Goal: Information Seeking & Learning: Compare options

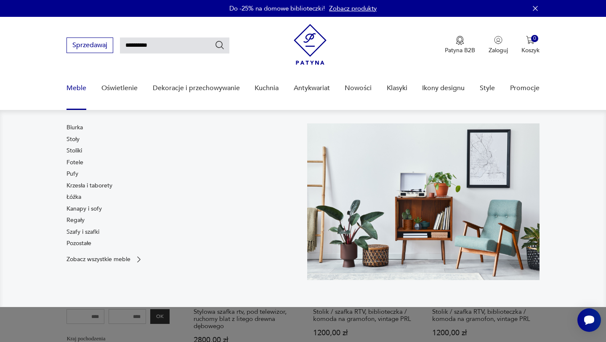
click at [76, 88] on link "Meble" at bounding box center [76, 88] width 20 height 32
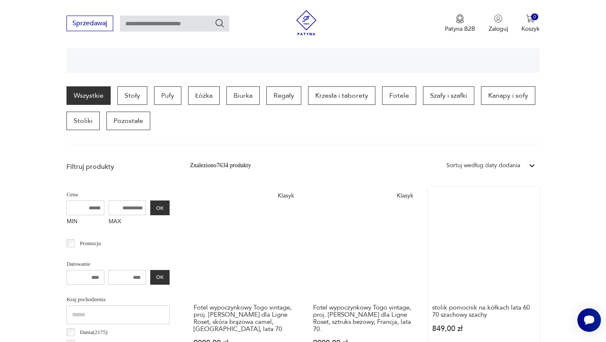
scroll to position [199, 0]
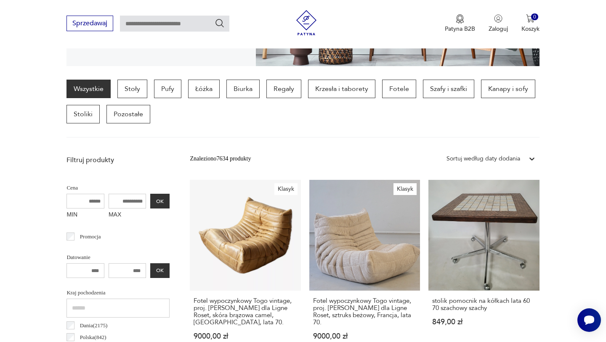
click at [513, 159] on div "Sortuj według daty dodania" at bounding box center [483, 158] width 74 height 9
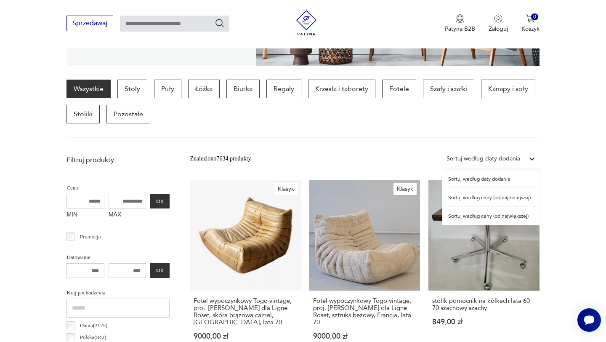
click at [497, 199] on div "Sortuj według ceny (od najmniejszej)" at bounding box center [490, 197] width 97 height 19
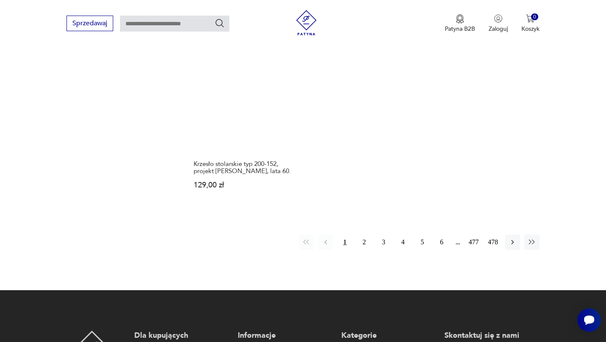
scroll to position [1227, 0]
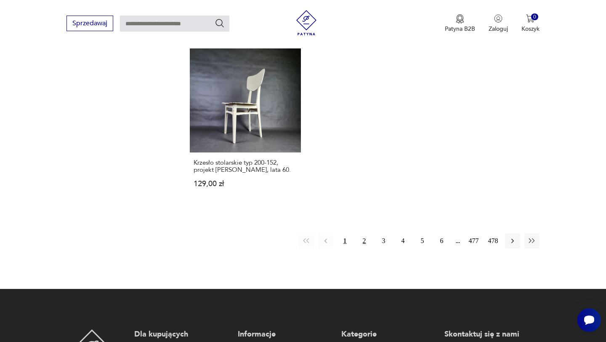
click at [365, 248] on button "2" at bounding box center [364, 240] width 15 height 15
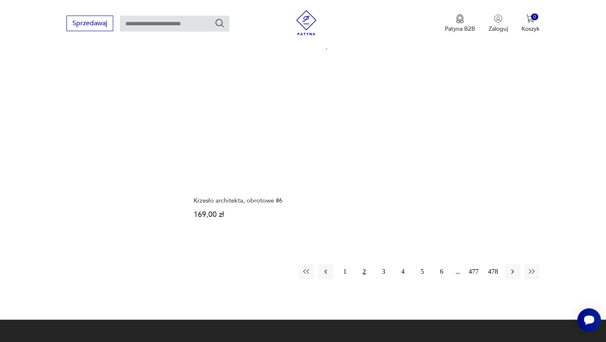
scroll to position [1240, 0]
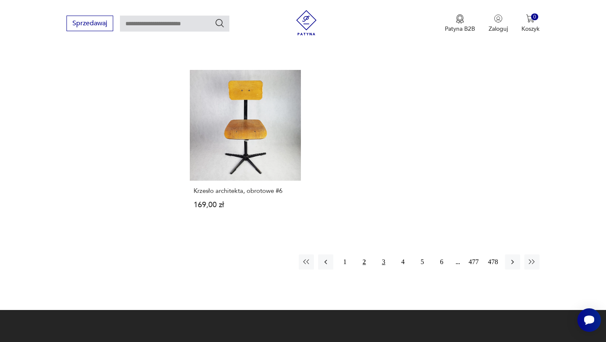
click at [379, 255] on button "3" at bounding box center [383, 261] width 15 height 15
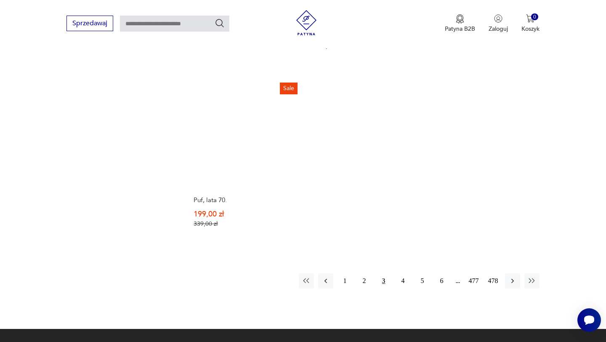
scroll to position [1213, 0]
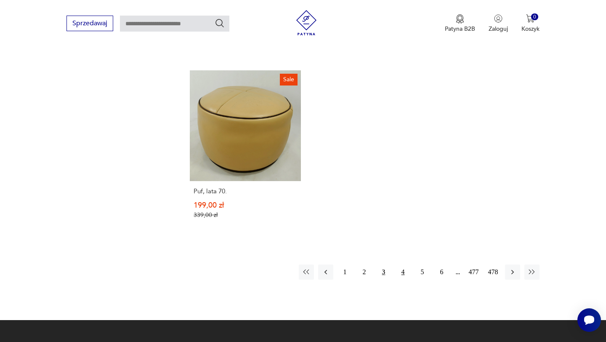
click at [402, 264] on button "4" at bounding box center [402, 271] width 15 height 15
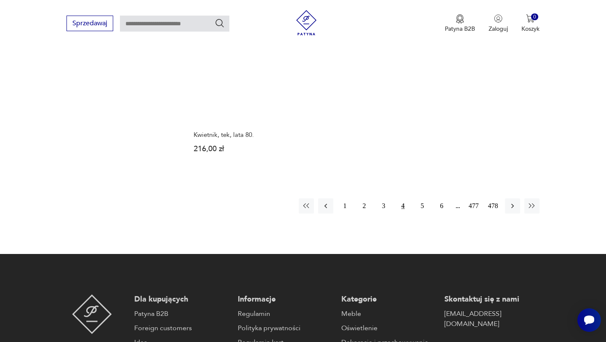
scroll to position [1407, 0]
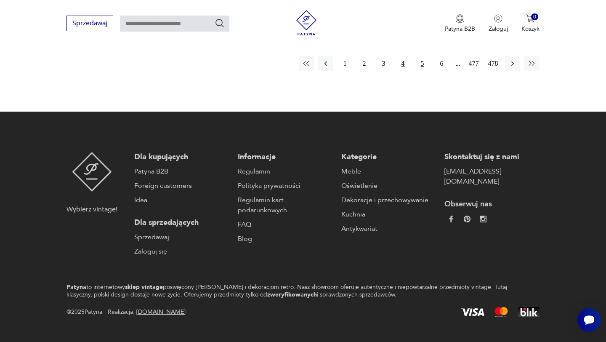
click at [422, 65] on button "5" at bounding box center [422, 63] width 15 height 15
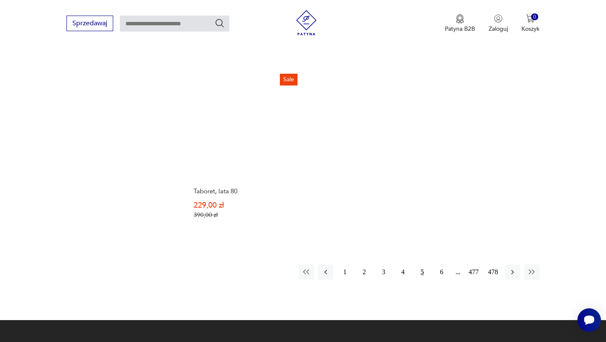
scroll to position [1250, 0]
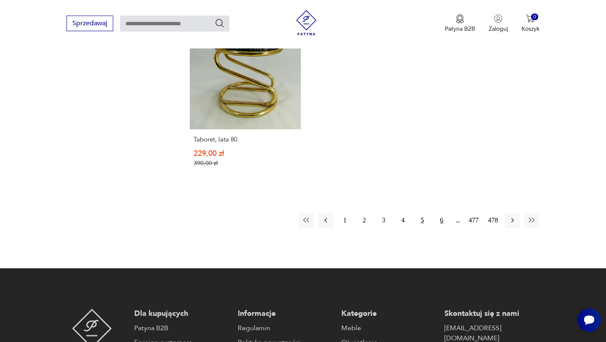
click at [441, 212] on button "6" at bounding box center [441, 219] width 15 height 15
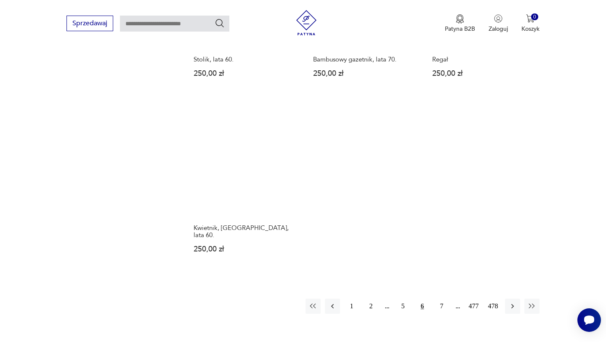
scroll to position [1161, 0]
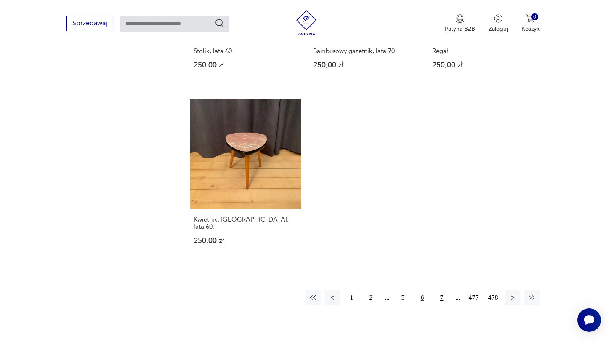
click at [442, 290] on button "7" at bounding box center [441, 297] width 15 height 15
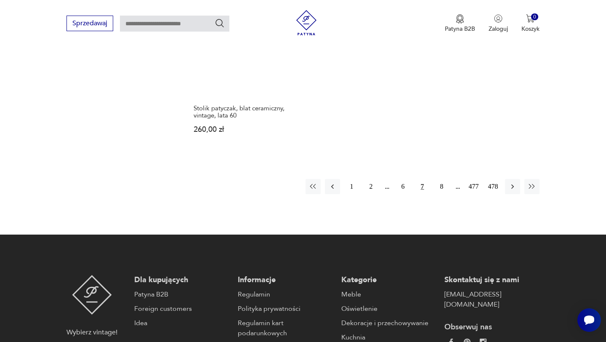
scroll to position [1292, 0]
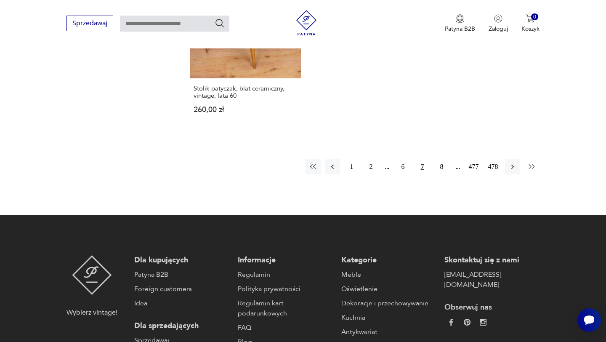
click at [535, 162] on icon "button" at bounding box center [532, 166] width 8 height 8
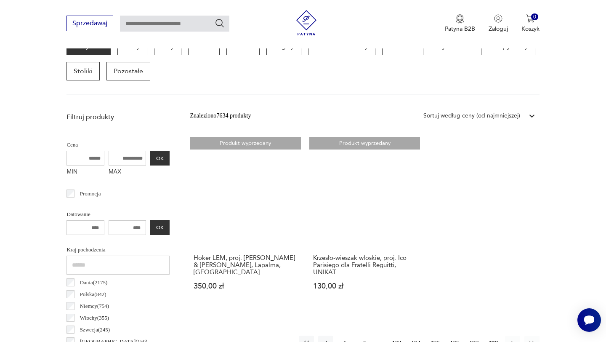
scroll to position [240, 0]
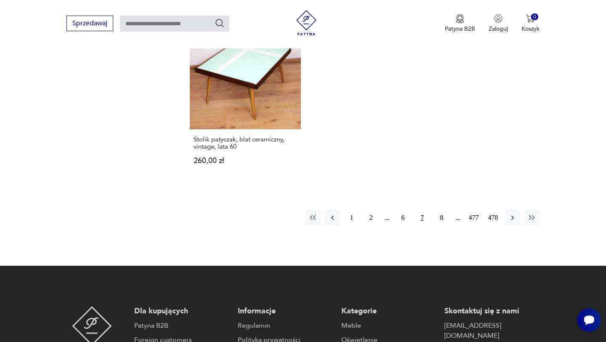
scroll to position [1241, 0]
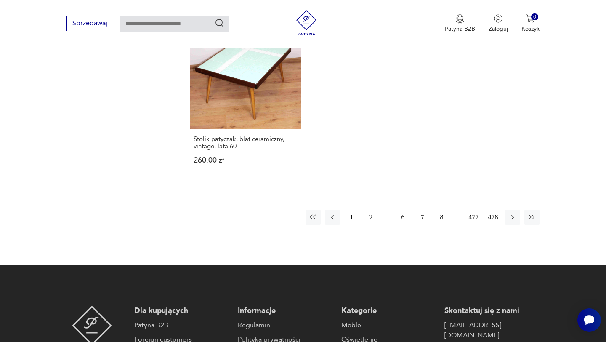
click at [440, 210] on button "8" at bounding box center [441, 217] width 15 height 15
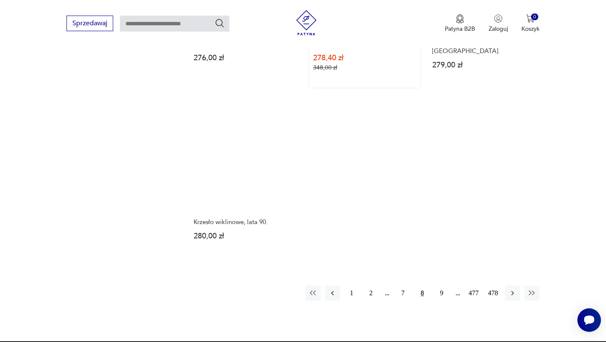
scroll to position [1229, 0]
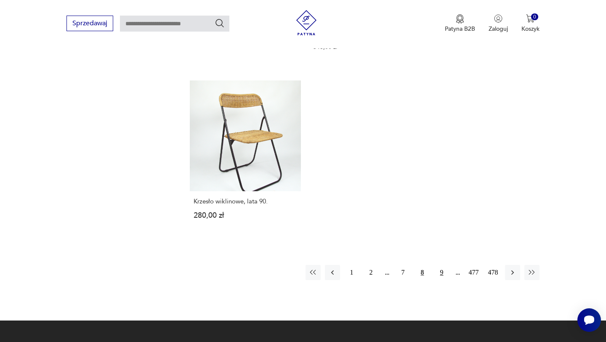
click at [440, 265] on button "9" at bounding box center [441, 272] width 15 height 15
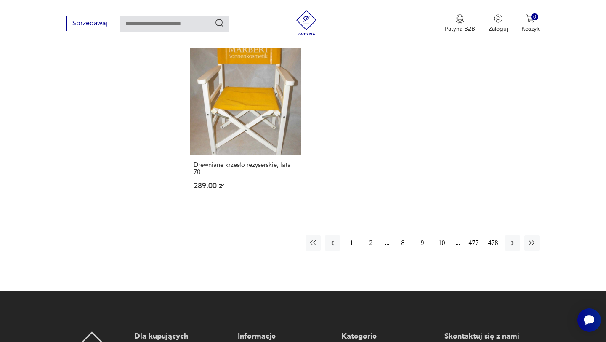
scroll to position [1228, 0]
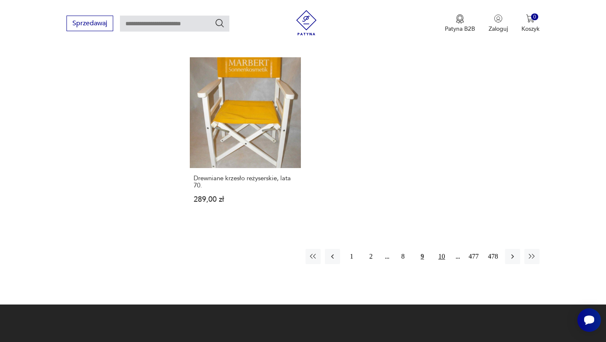
click at [444, 249] on button "10" at bounding box center [441, 256] width 15 height 15
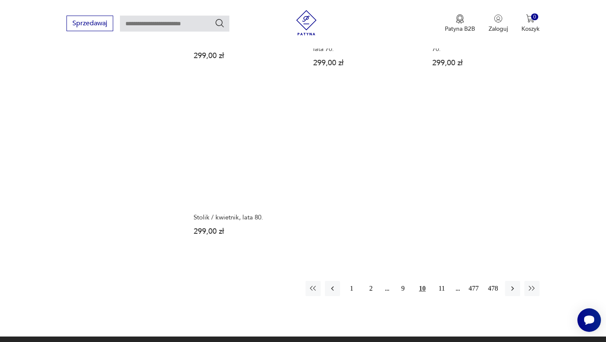
scroll to position [1213, 0]
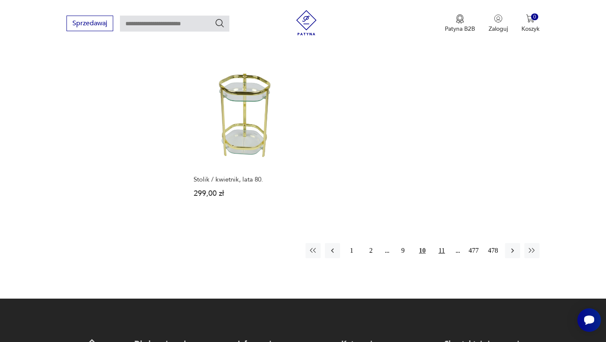
click at [445, 243] on button "11" at bounding box center [441, 250] width 15 height 15
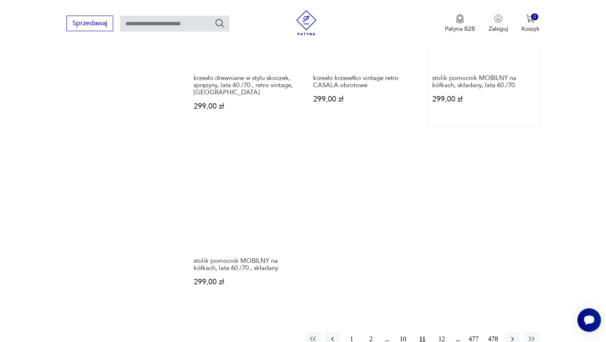
scroll to position [1149, 0]
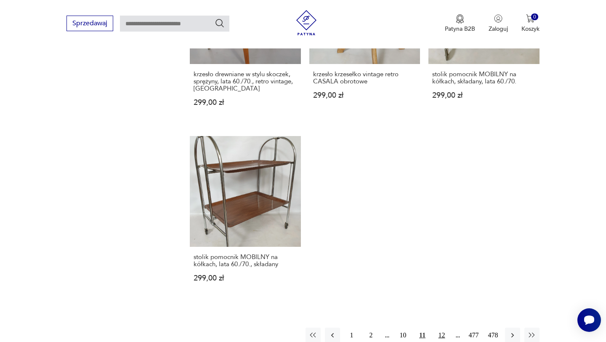
click at [439, 327] on button "12" at bounding box center [441, 334] width 15 height 15
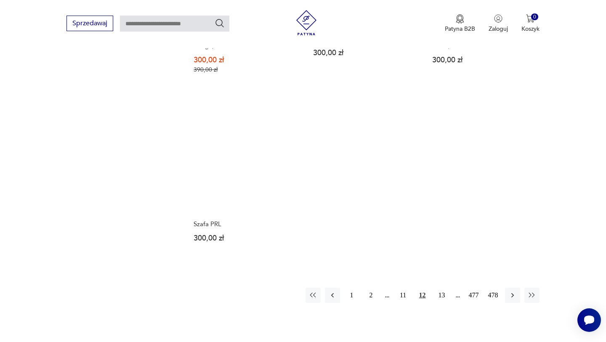
scroll to position [1181, 0]
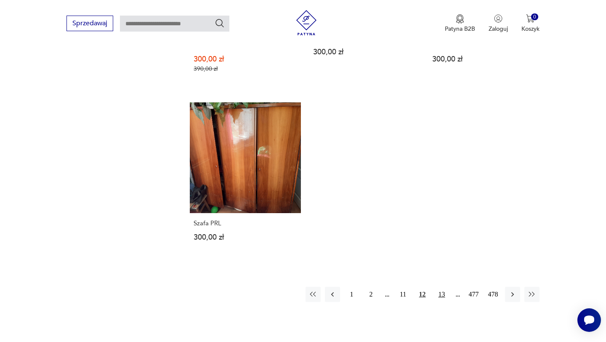
click at [438, 286] on button "13" at bounding box center [441, 293] width 15 height 15
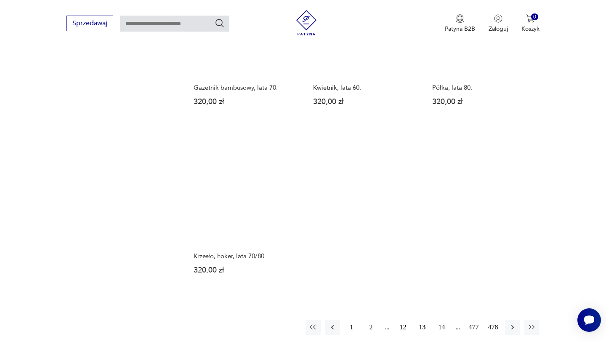
scroll to position [1175, 0]
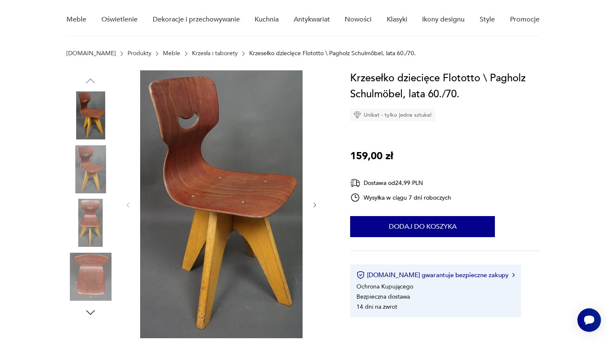
scroll to position [69, 0]
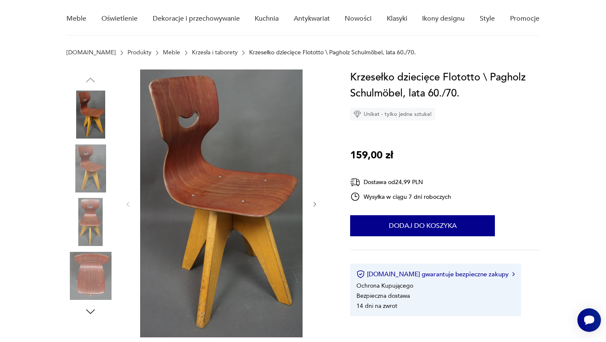
click at [97, 220] on img at bounding box center [90, 222] width 48 height 48
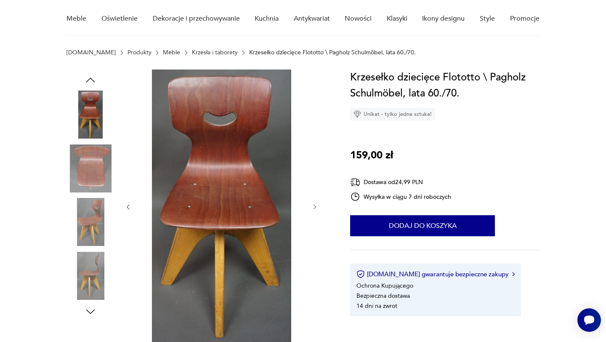
click at [97, 181] on img at bounding box center [90, 168] width 48 height 48
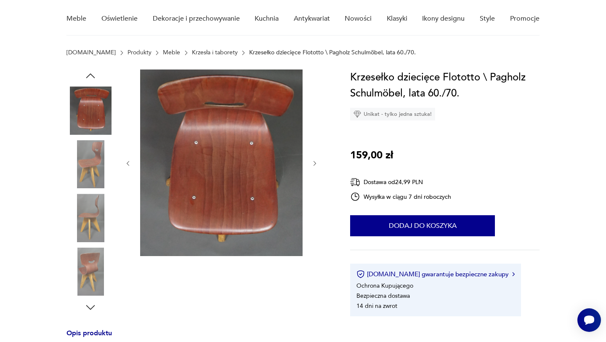
click at [100, 126] on img at bounding box center [90, 110] width 48 height 48
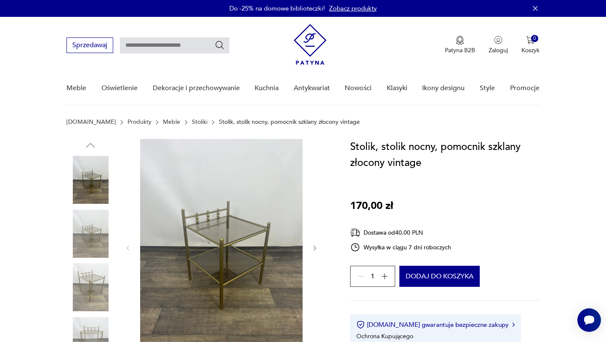
click at [92, 248] on img at bounding box center [90, 234] width 48 height 48
click at [88, 281] on img at bounding box center [90, 287] width 48 height 48
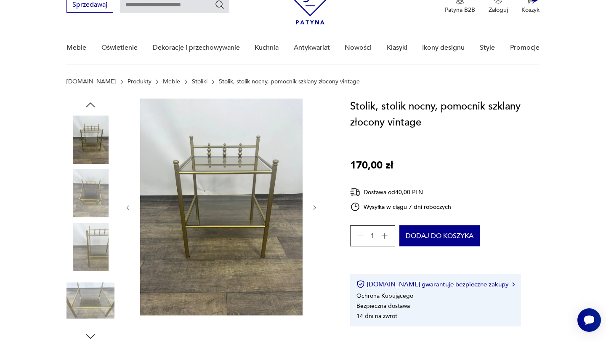
scroll to position [42, 0]
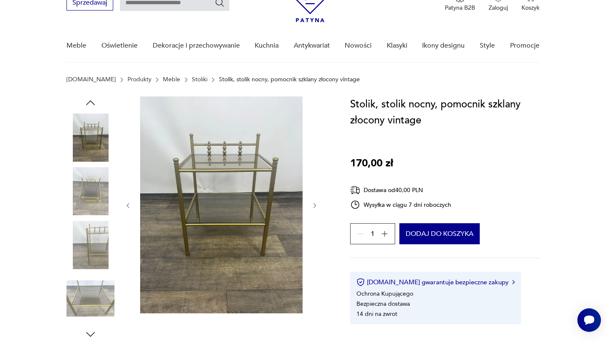
click at [88, 281] on img at bounding box center [90, 298] width 48 height 48
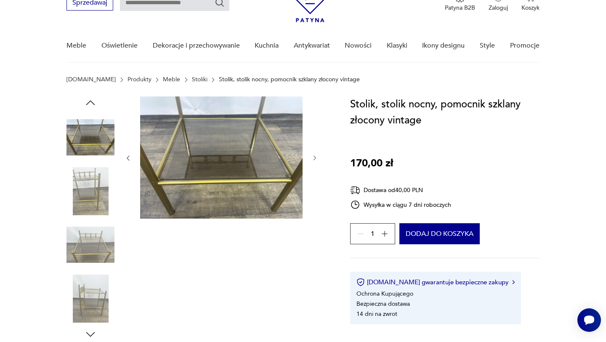
click at [98, 179] on img at bounding box center [90, 191] width 48 height 48
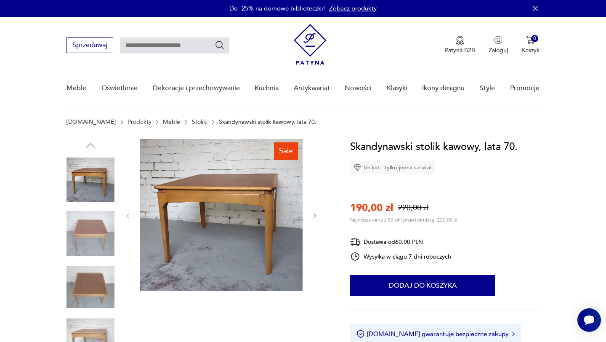
click at [228, 219] on img at bounding box center [221, 215] width 162 height 152
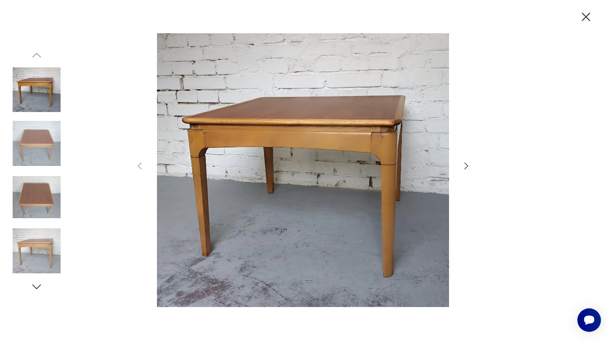
click at [463, 168] on icon "button" at bounding box center [466, 166] width 10 height 10
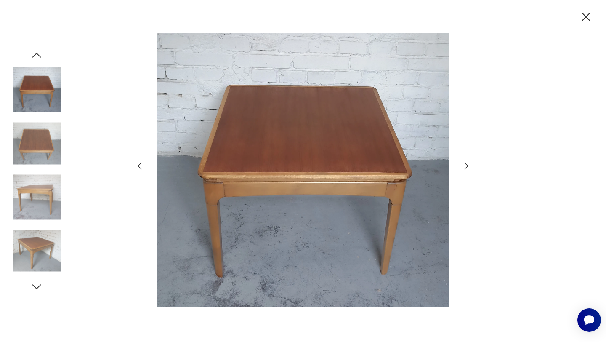
click at [463, 168] on icon "button" at bounding box center [466, 166] width 10 height 10
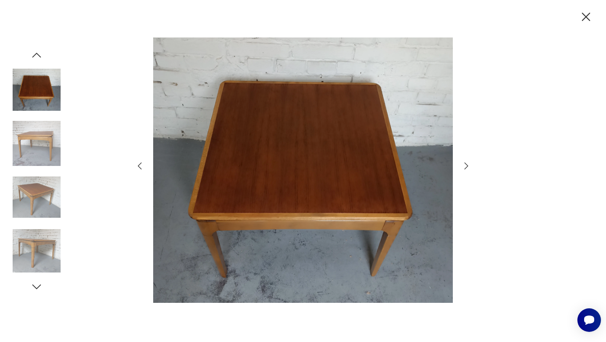
click at [463, 168] on icon "button" at bounding box center [466, 166] width 10 height 10
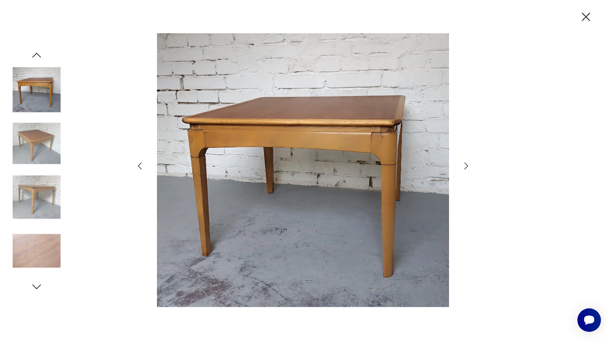
click at [463, 168] on icon "button" at bounding box center [466, 166] width 10 height 10
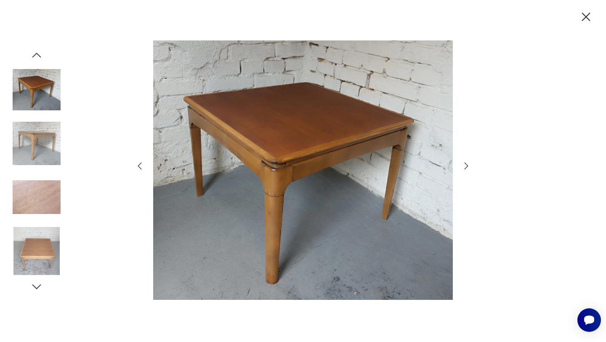
click at [463, 168] on icon "button" at bounding box center [466, 166] width 10 height 10
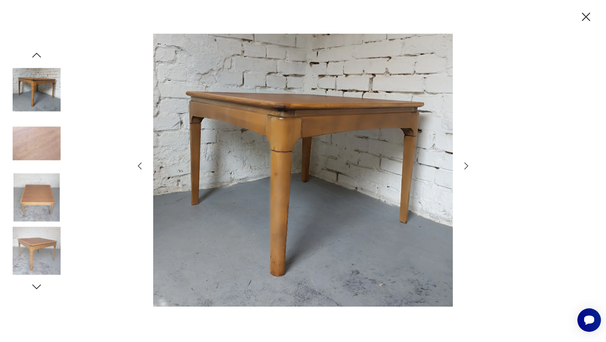
click at [464, 168] on icon "button" at bounding box center [466, 166] width 10 height 10
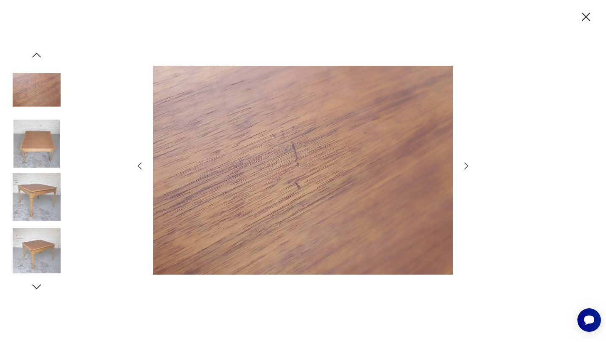
click at [464, 168] on icon "button" at bounding box center [466, 166] width 10 height 10
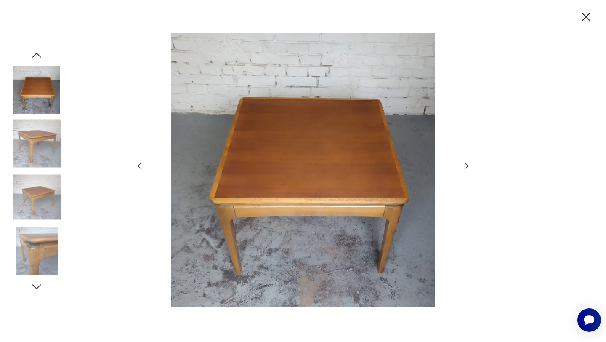
click at [464, 168] on icon "button" at bounding box center [466, 166] width 10 height 10
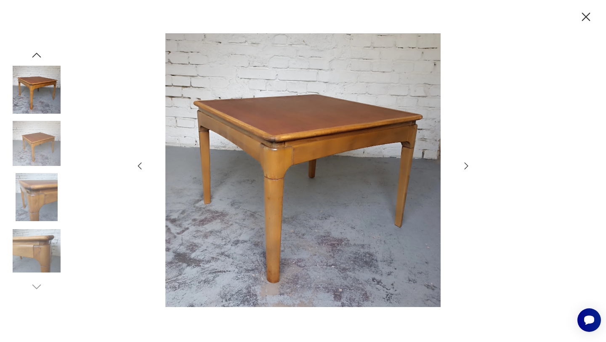
click at [464, 168] on icon "button" at bounding box center [466, 166] width 10 height 10
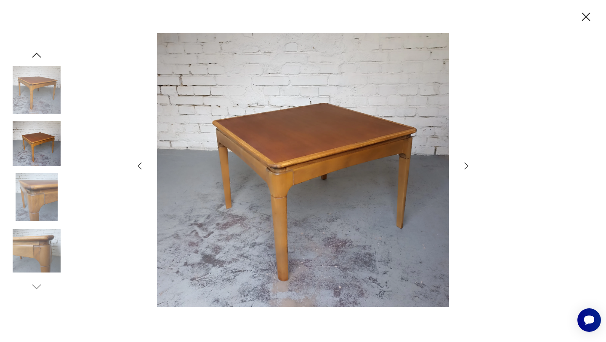
click at [464, 168] on icon "button" at bounding box center [466, 166] width 10 height 10
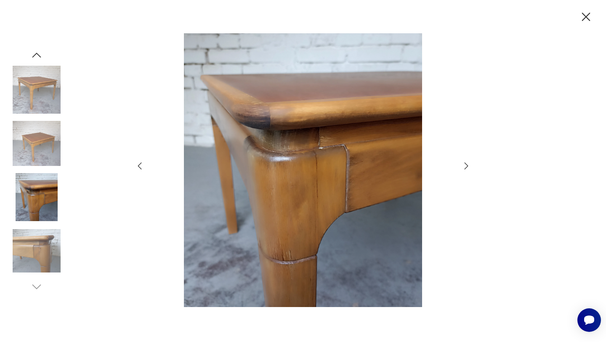
click at [464, 168] on icon "button" at bounding box center [466, 166] width 10 height 10
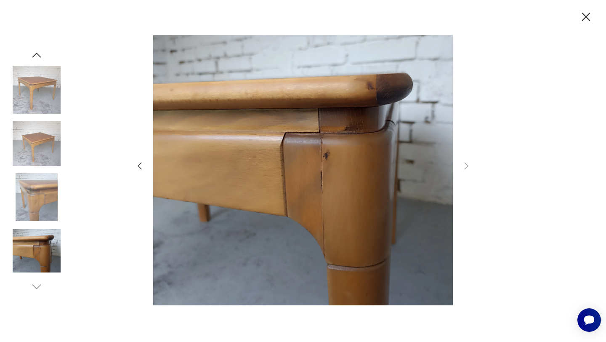
click at [586, 16] on icon "button" at bounding box center [586, 17] width 8 height 8
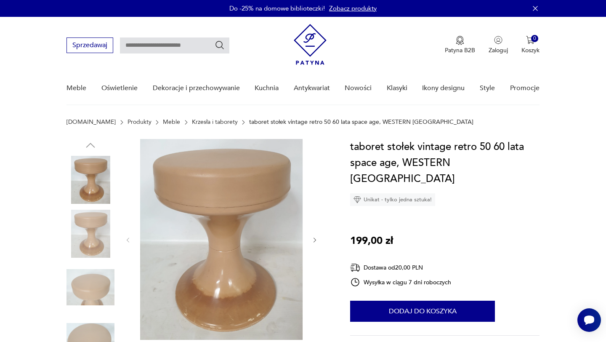
click at [94, 232] on img at bounding box center [90, 234] width 48 height 48
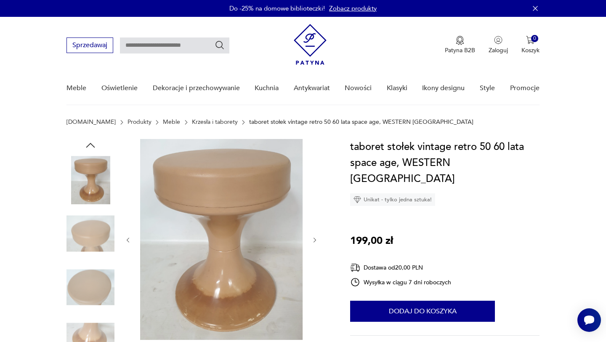
click at [242, 207] on img at bounding box center [221, 239] width 162 height 201
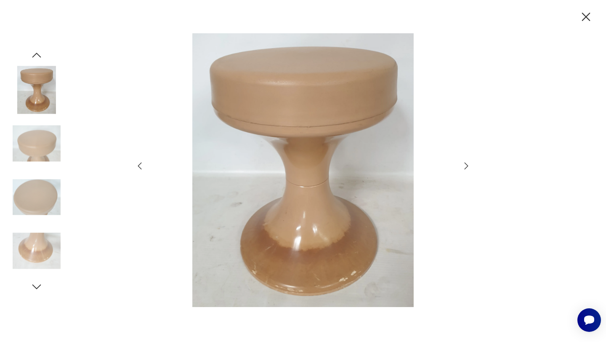
click at [475, 165] on div at bounding box center [303, 171] width 606 height 342
click at [473, 166] on div at bounding box center [303, 171] width 606 height 342
click at [465, 166] on icon "button" at bounding box center [466, 166] width 10 height 10
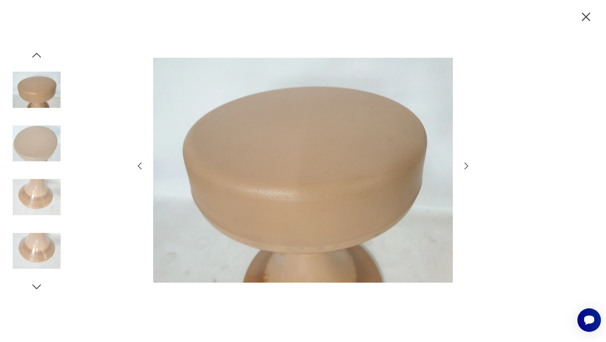
click at [465, 166] on icon "button" at bounding box center [466, 166] width 10 height 10
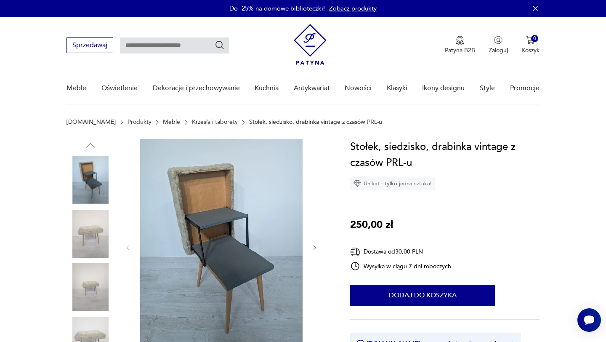
click at [101, 236] on img at bounding box center [90, 234] width 48 height 48
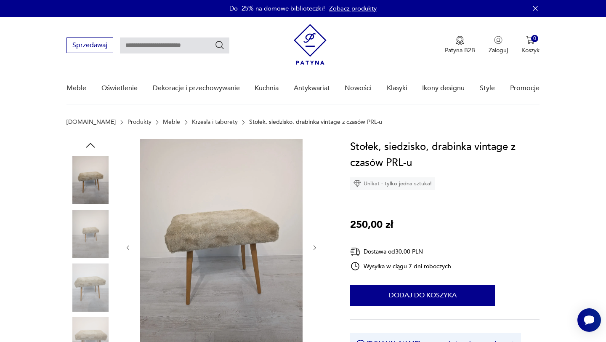
click at [90, 144] on icon "button" at bounding box center [90, 145] width 13 height 13
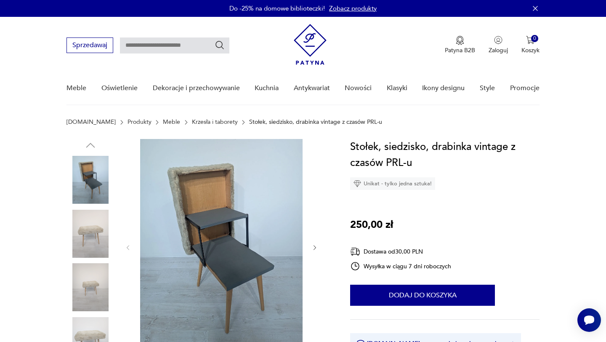
click at [89, 176] on img at bounding box center [90, 180] width 48 height 48
click at [96, 224] on img at bounding box center [90, 234] width 48 height 48
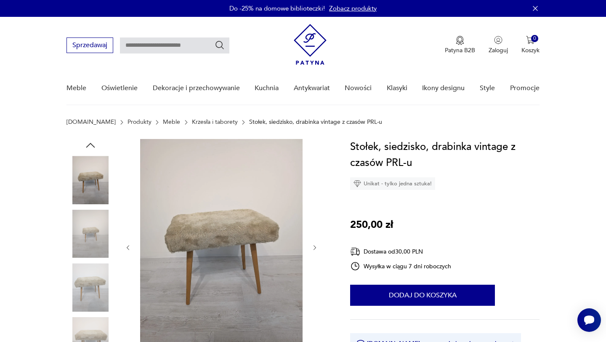
click at [100, 180] on img at bounding box center [90, 180] width 48 height 48
click at [99, 180] on img at bounding box center [90, 180] width 48 height 48
click at [94, 143] on icon "button" at bounding box center [90, 145] width 13 height 13
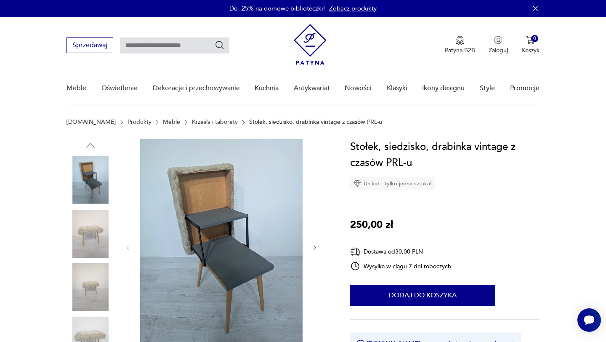
click at [95, 180] on img at bounding box center [90, 180] width 48 height 48
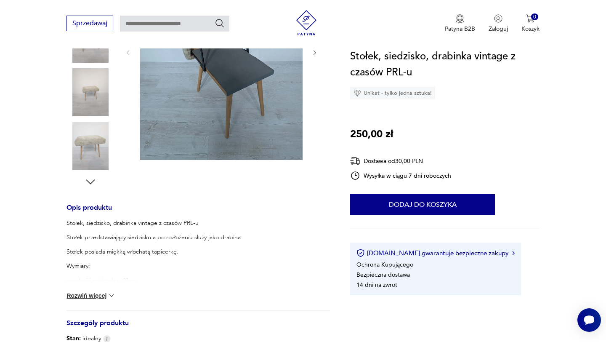
scroll to position [241, 0]
